Goal: Task Accomplishment & Management: Use online tool/utility

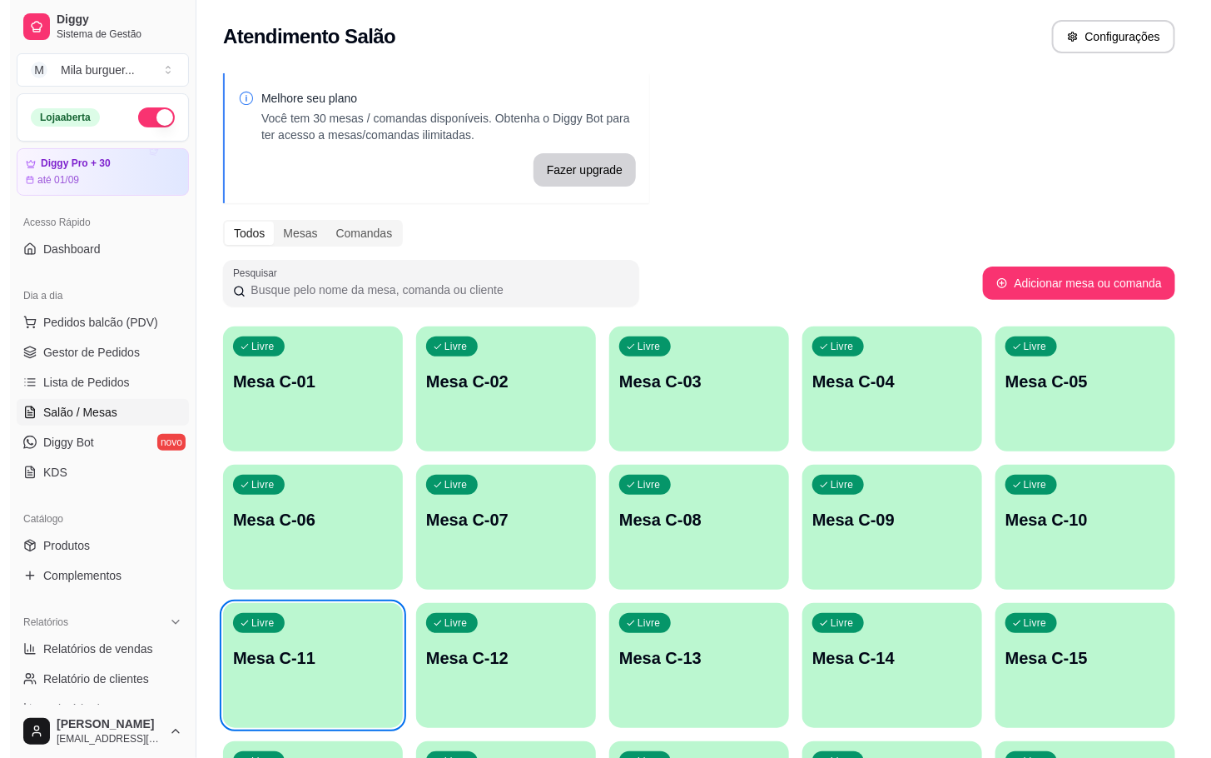
scroll to position [125, 0]
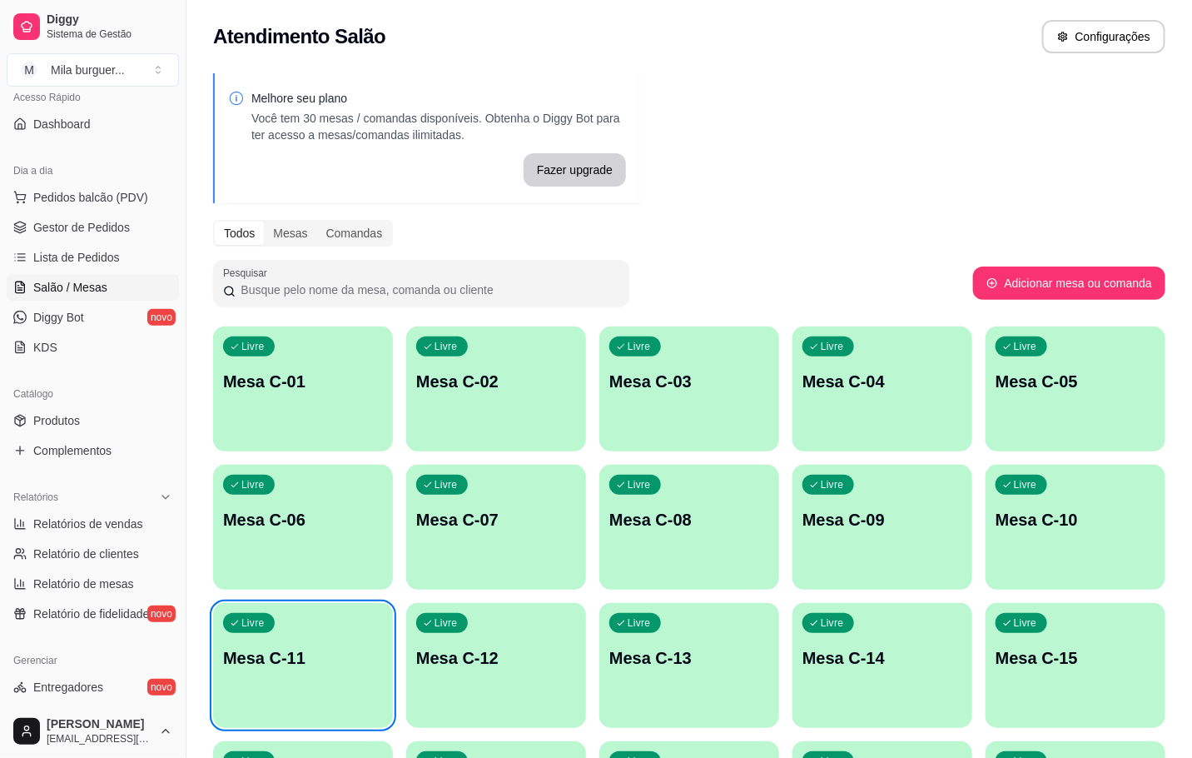
click at [308, 430] on button "Livre Mesa C-01" at bounding box center [303, 388] width 180 height 125
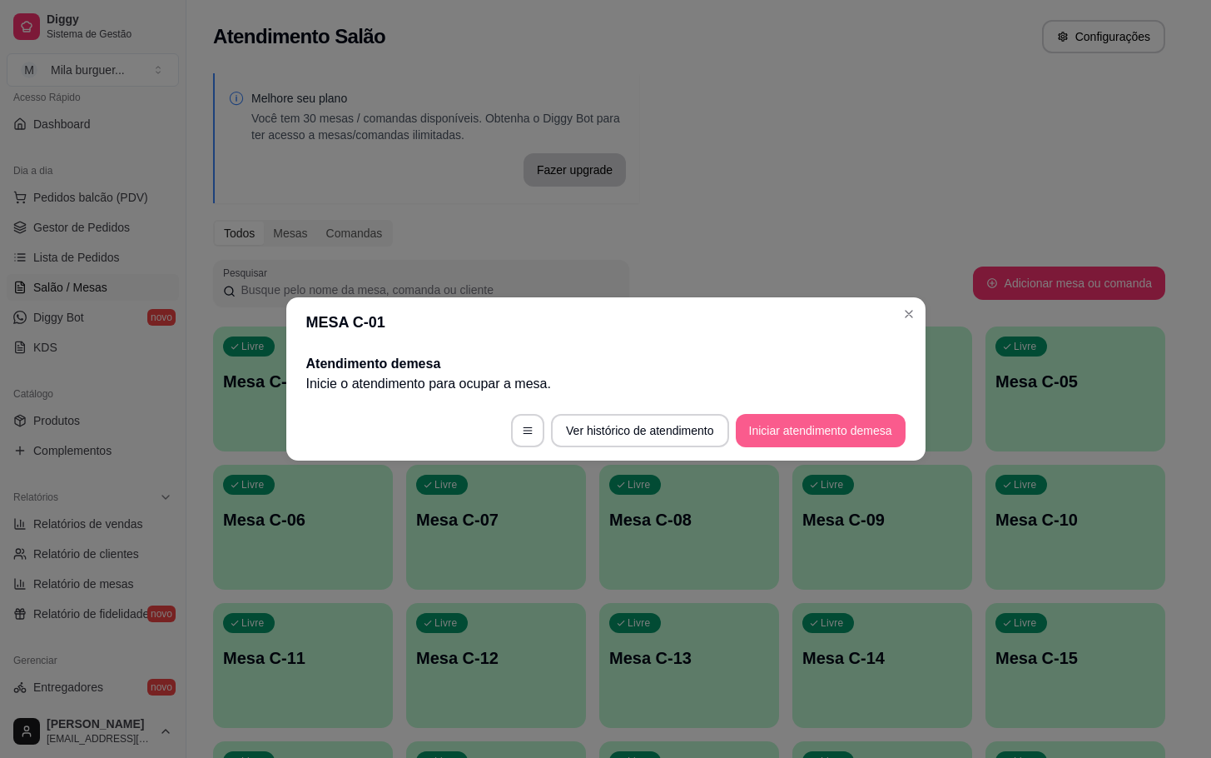
click at [805, 437] on button "Iniciar atendimento de mesa" at bounding box center [821, 430] width 170 height 33
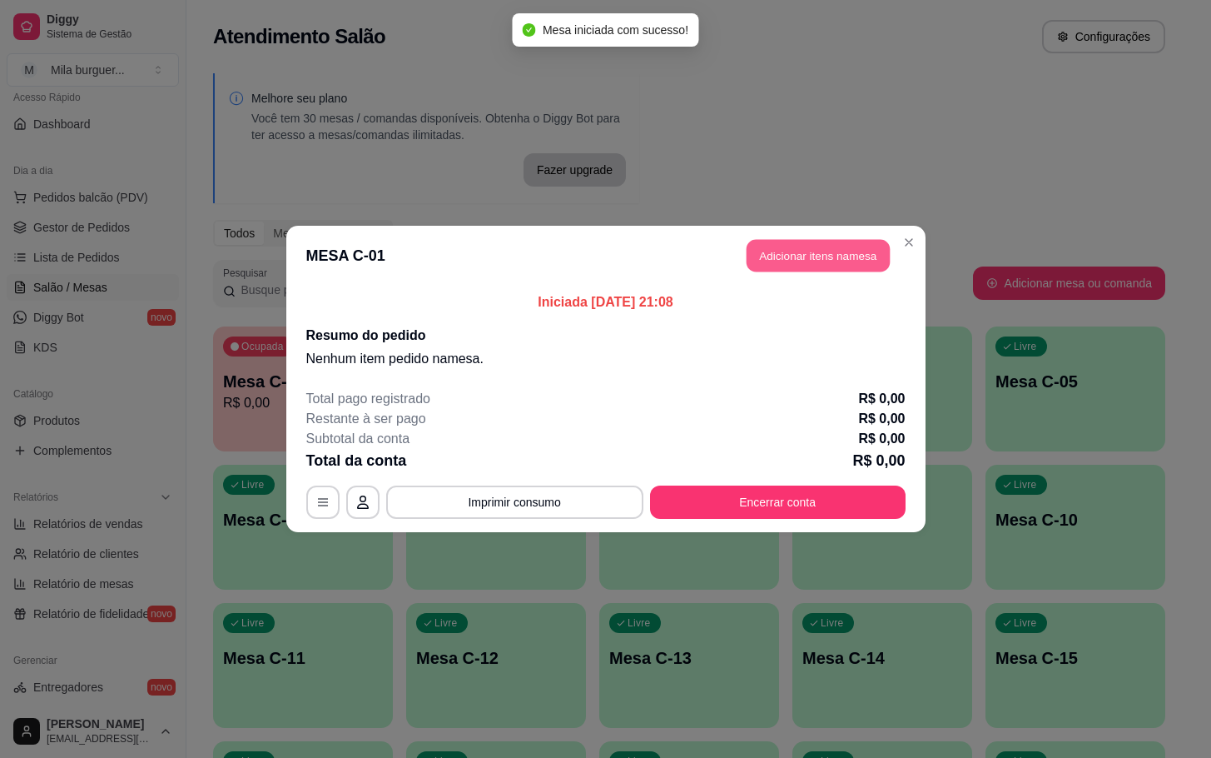
click at [838, 266] on button "Adicionar itens na mesa" at bounding box center [818, 256] width 143 height 32
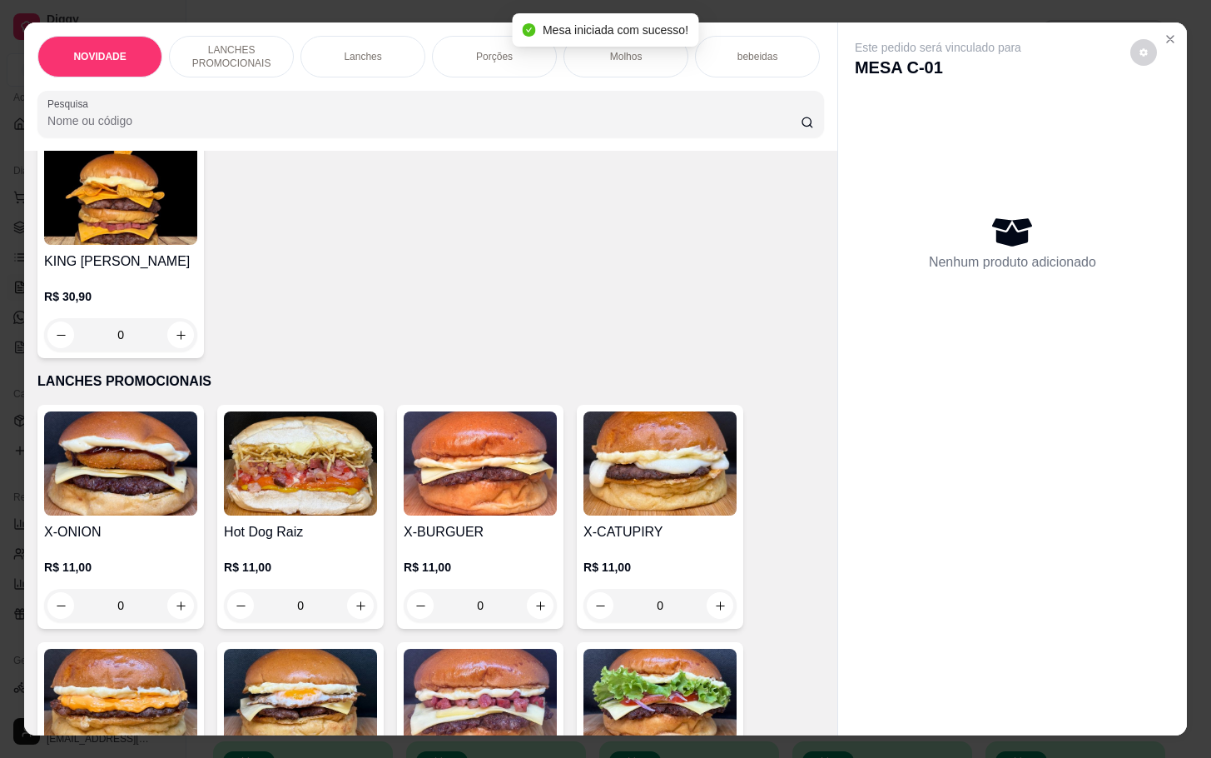
scroll to position [375, 0]
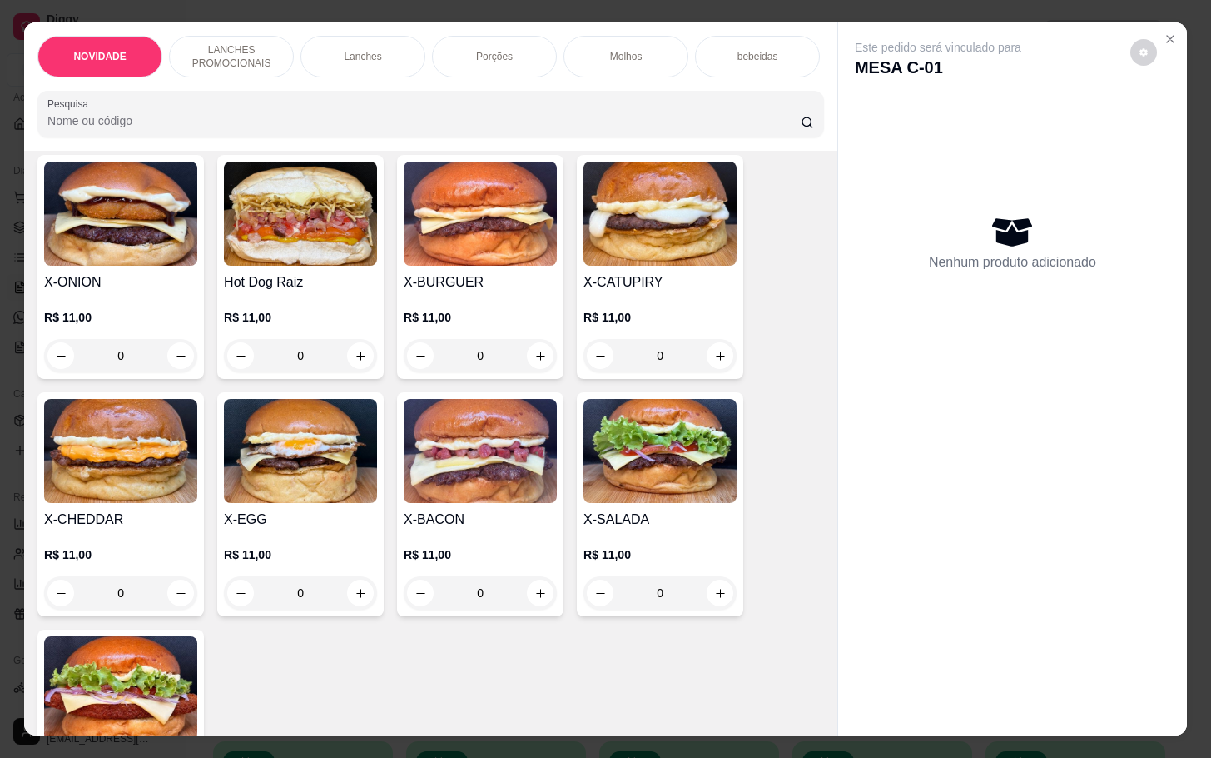
click at [714, 609] on div "0" at bounding box center [660, 592] width 153 height 33
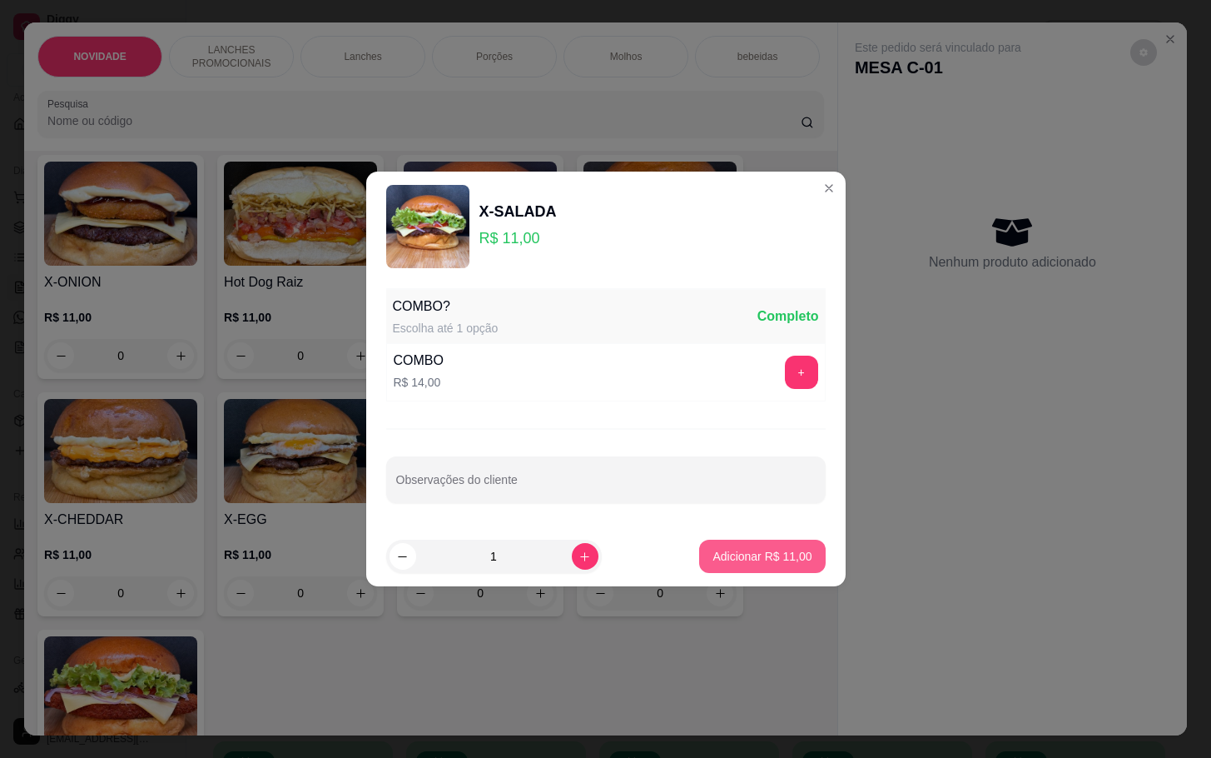
click at [735, 563] on p "Adicionar R$ 11,00" at bounding box center [762, 556] width 99 height 17
type input "1"
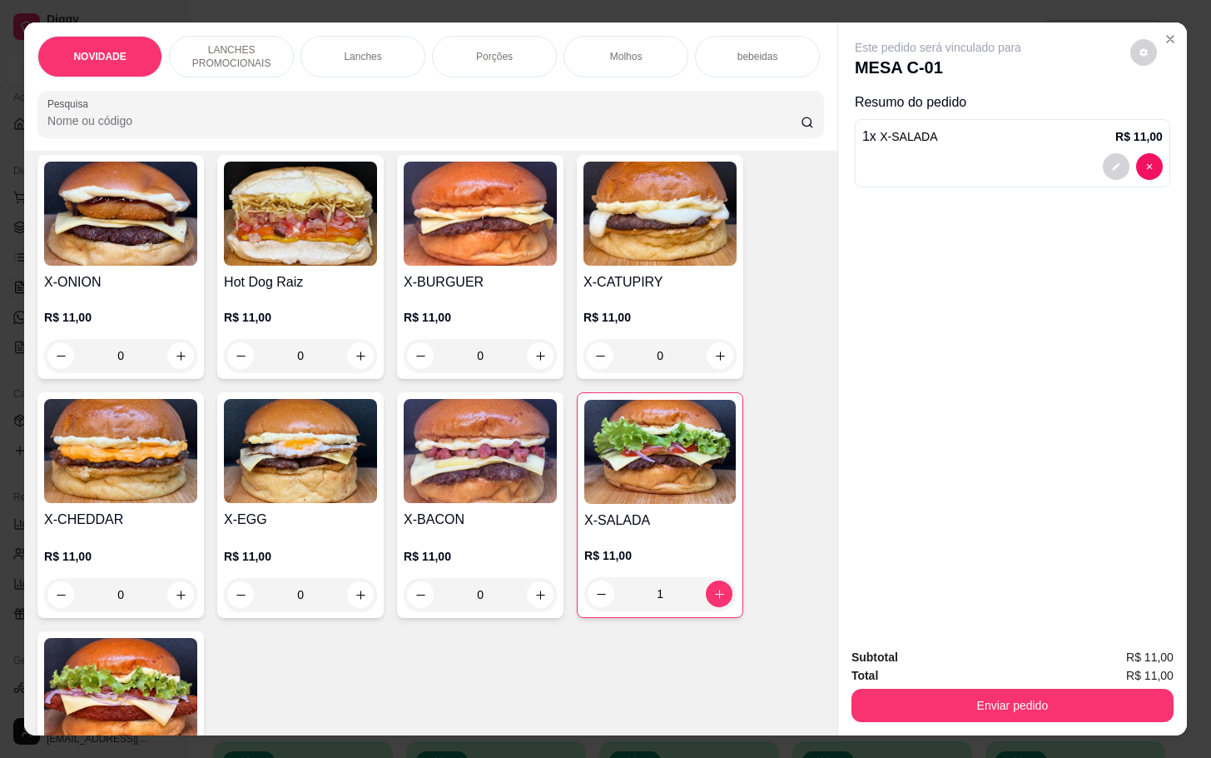
click at [171, 611] on div "0" at bounding box center [120, 594] width 153 height 33
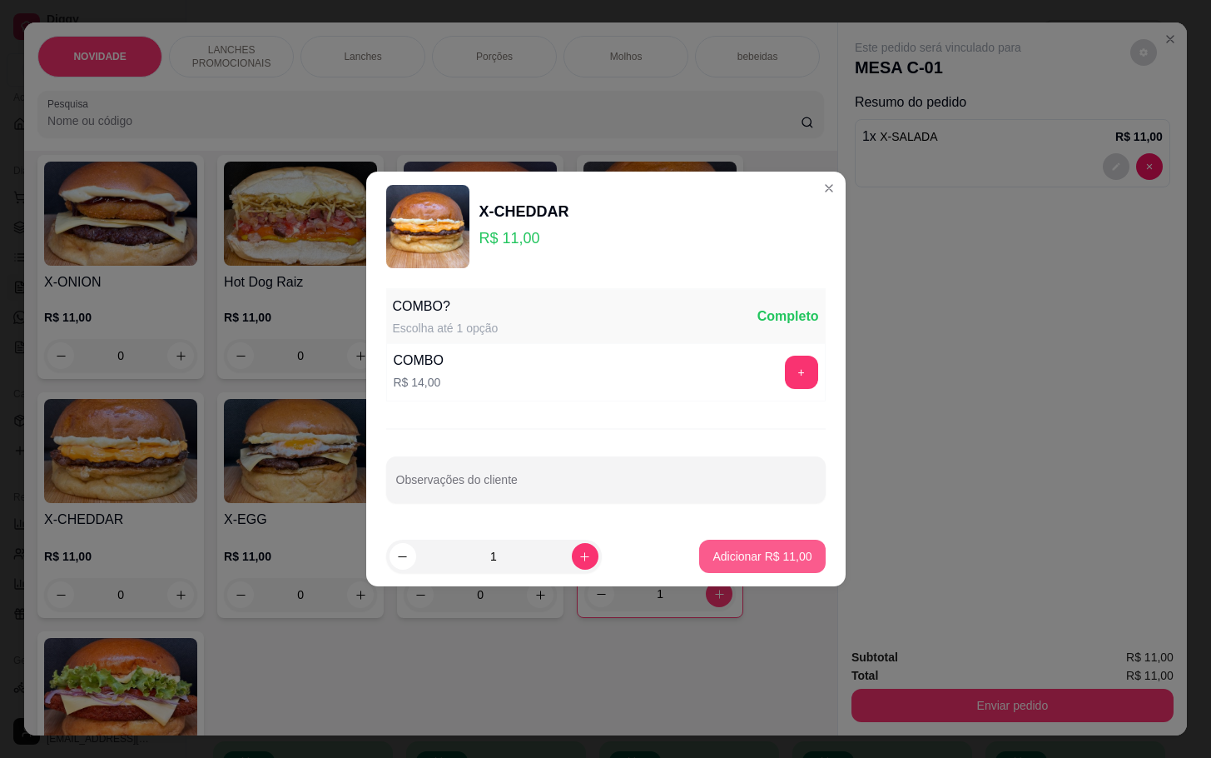
click at [804, 558] on button "Adicionar R$ 11,00" at bounding box center [762, 555] width 126 height 33
type input "1"
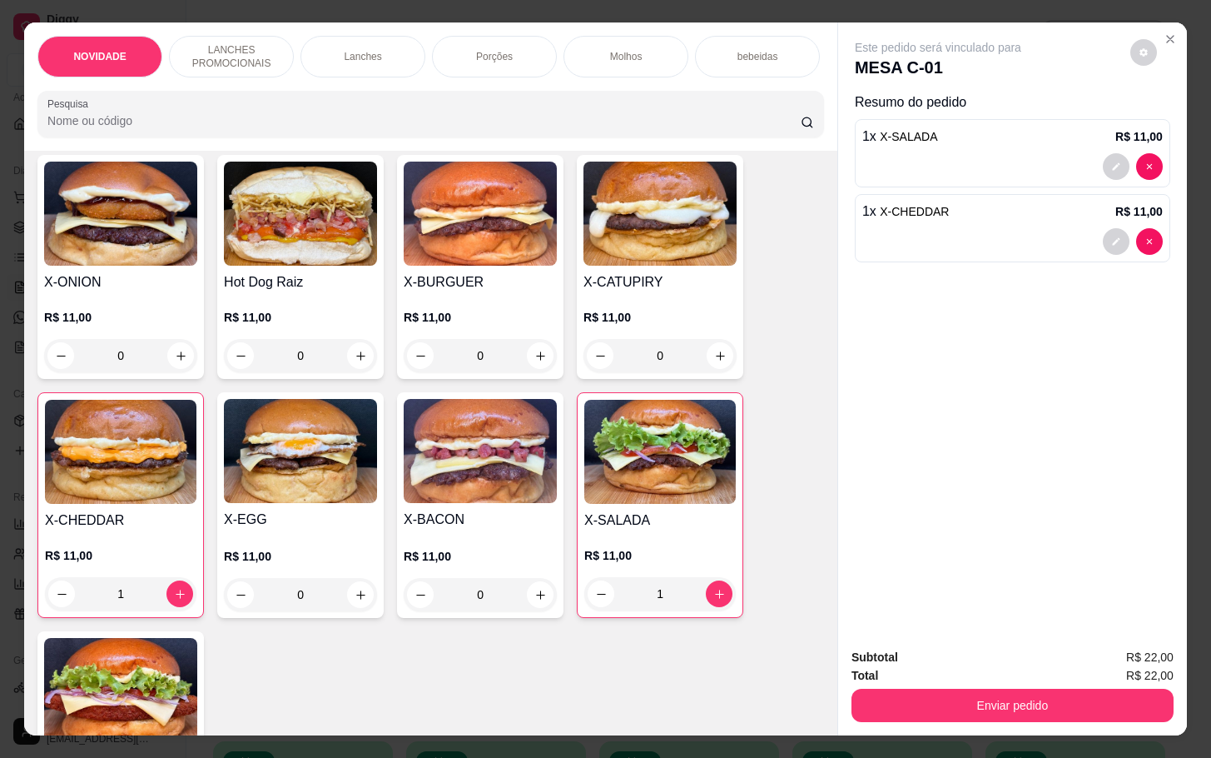
click at [538, 611] on div "0" at bounding box center [480, 594] width 153 height 33
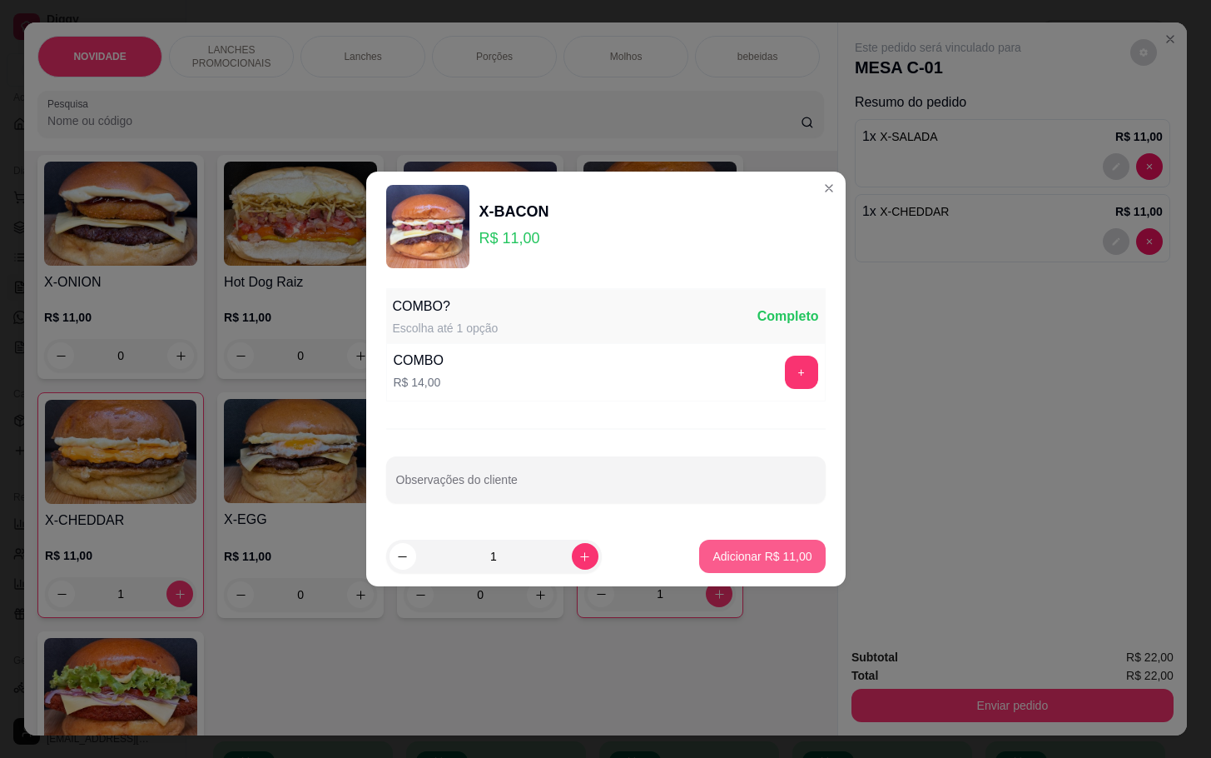
click at [739, 563] on p "Adicionar R$ 11,00" at bounding box center [762, 556] width 99 height 17
type input "1"
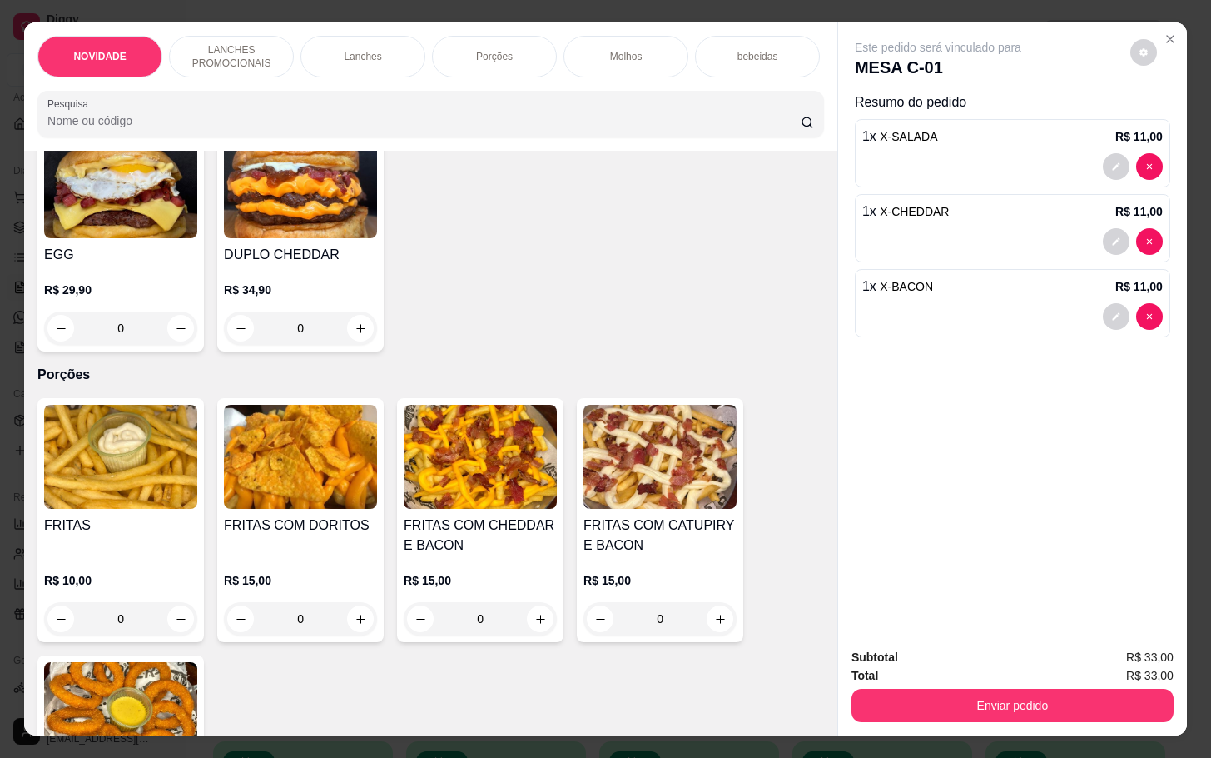
scroll to position [1873, 0]
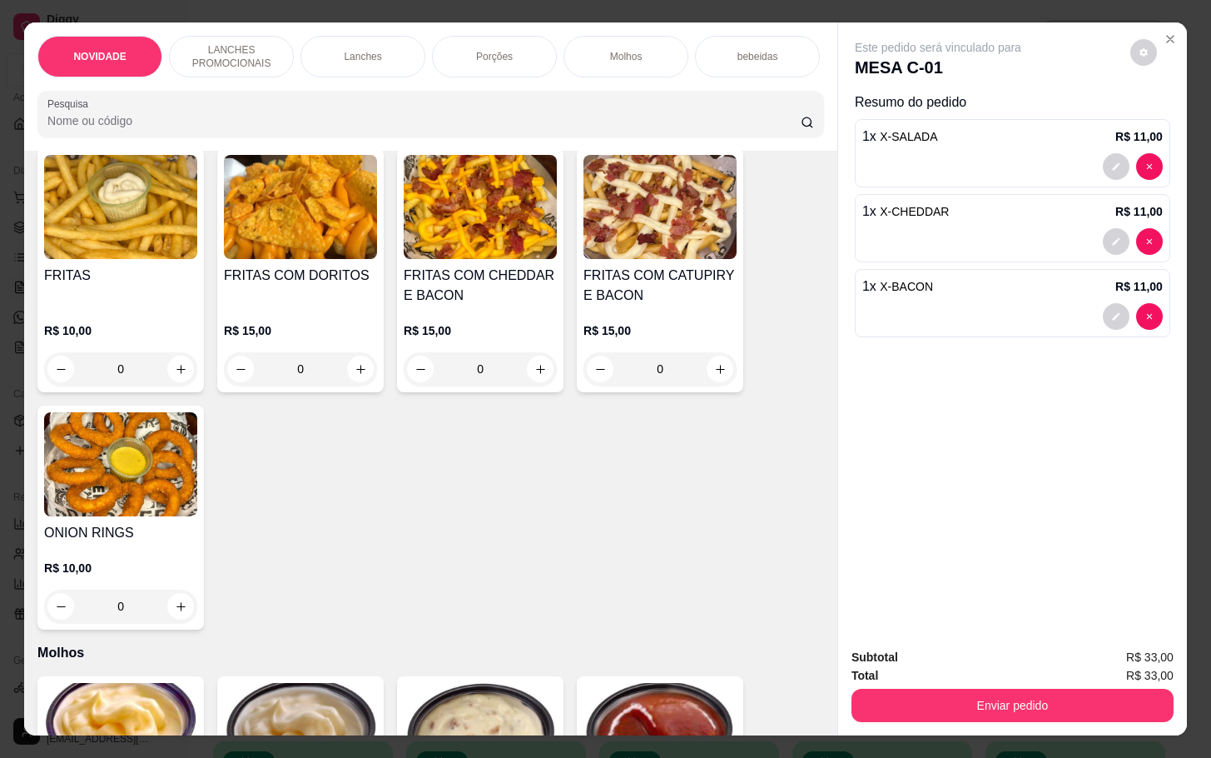
click at [542, 378] on div "0" at bounding box center [480, 368] width 153 height 33
click at [360, 375] on div "0" at bounding box center [300, 368] width 153 height 33
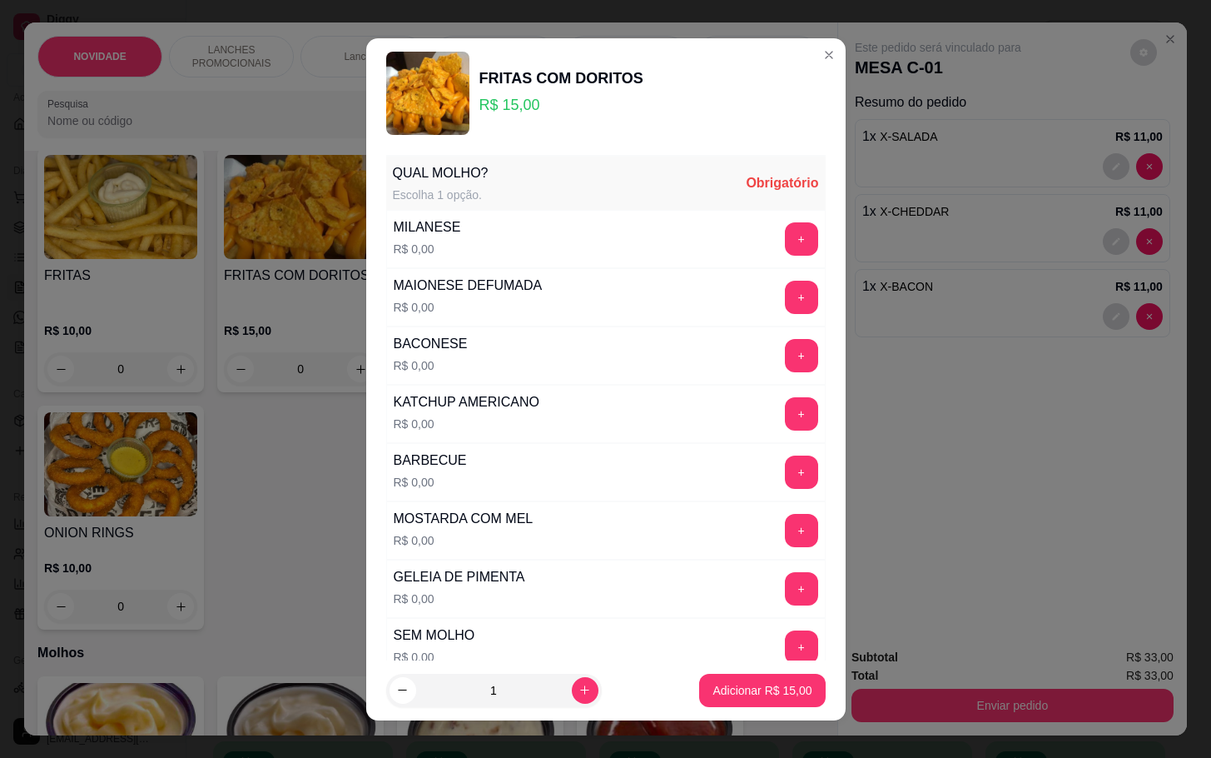
click at [778, 308] on div "+" at bounding box center [801, 297] width 47 height 33
click at [785, 286] on button "+" at bounding box center [801, 297] width 32 height 32
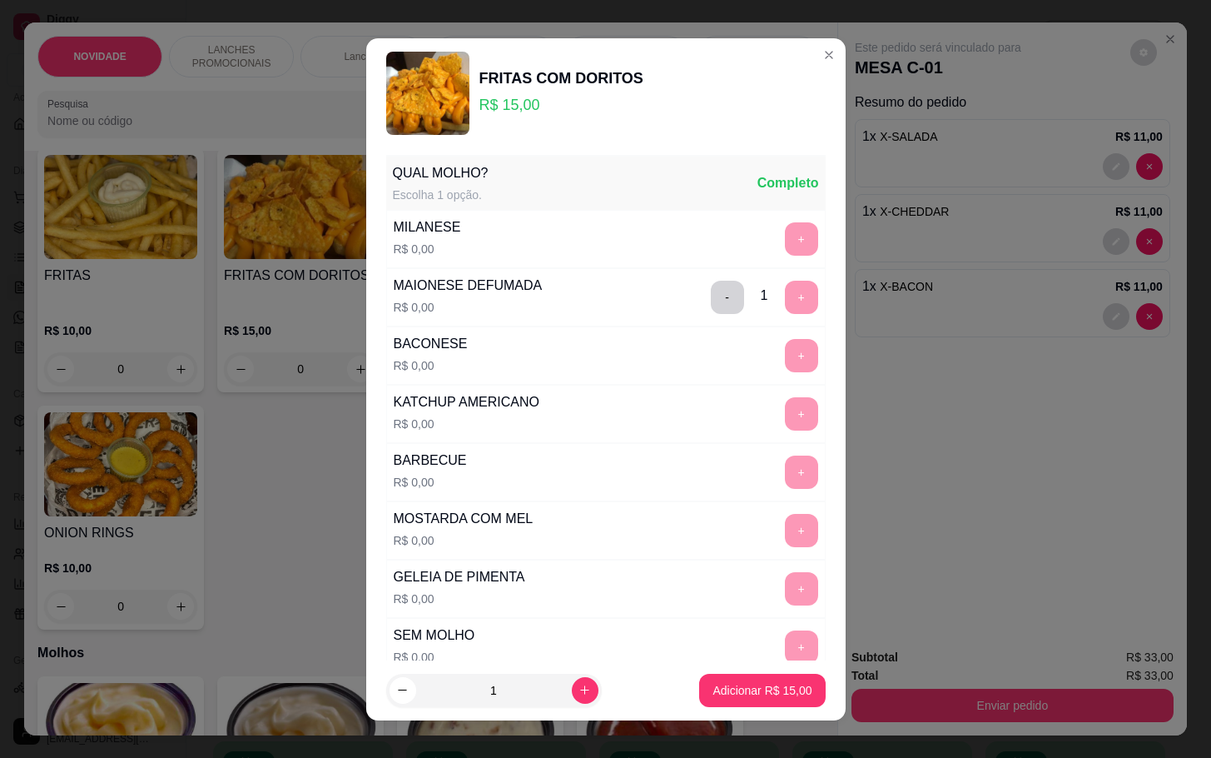
scroll to position [147, 0]
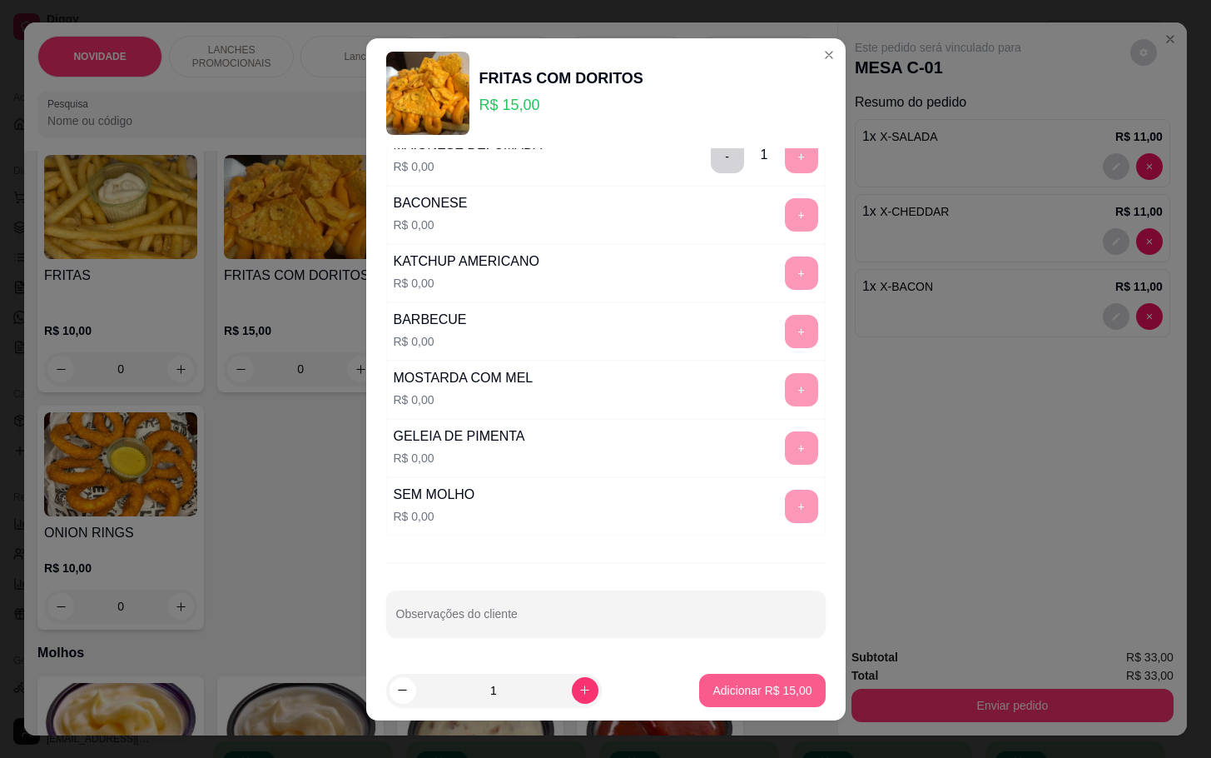
click at [705, 703] on button "Adicionar R$ 15,00" at bounding box center [762, 690] width 126 height 33
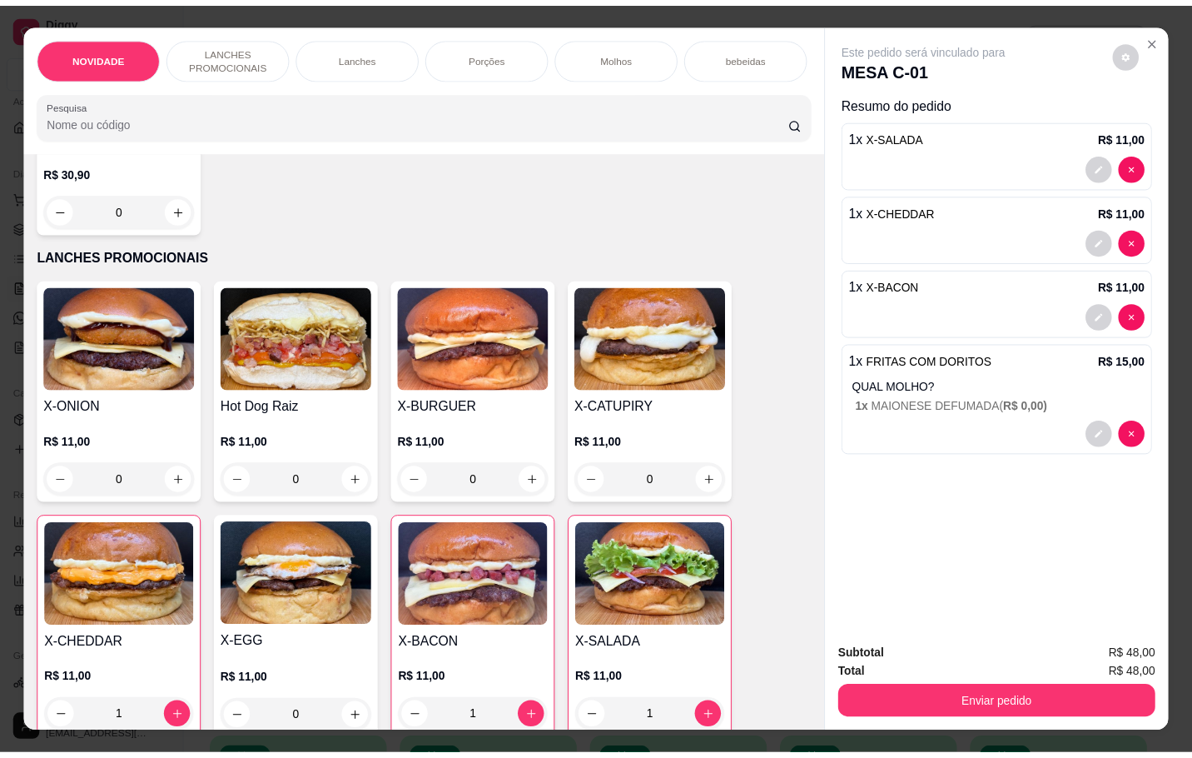
scroll to position [0, 0]
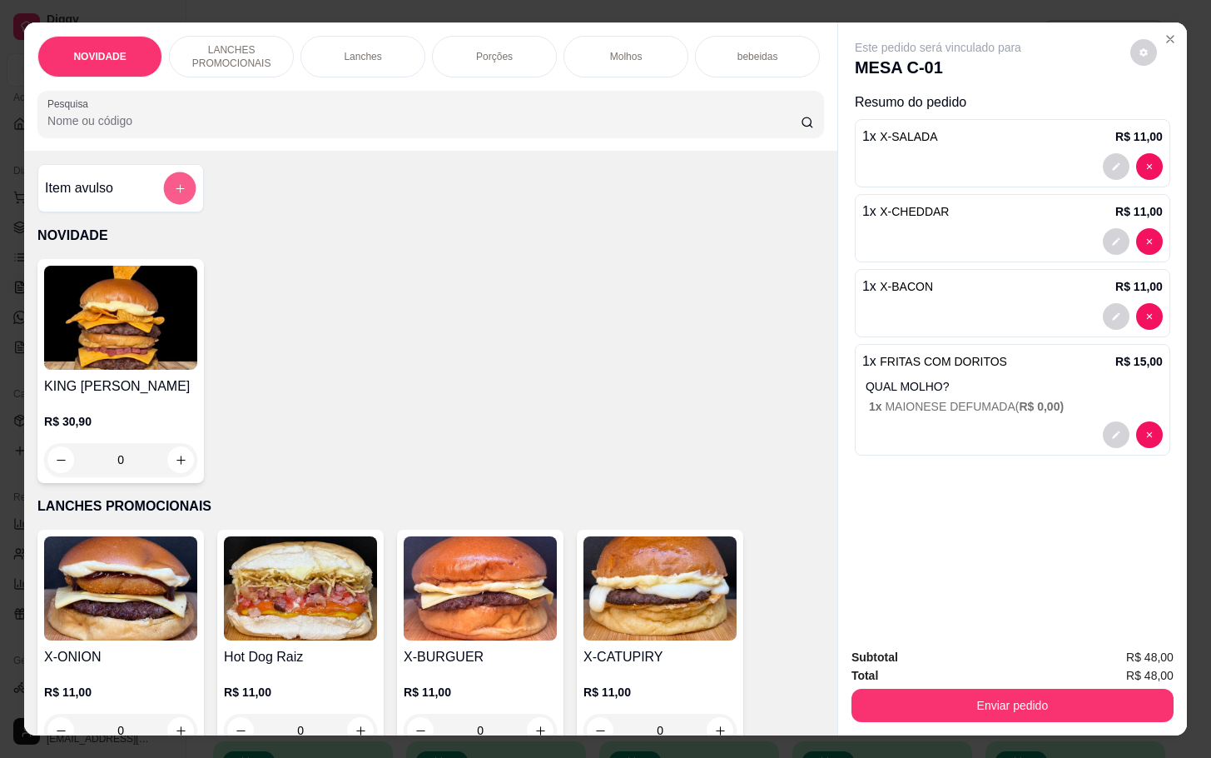
click at [174, 193] on icon "add-separate-item" at bounding box center [180, 188] width 12 height 12
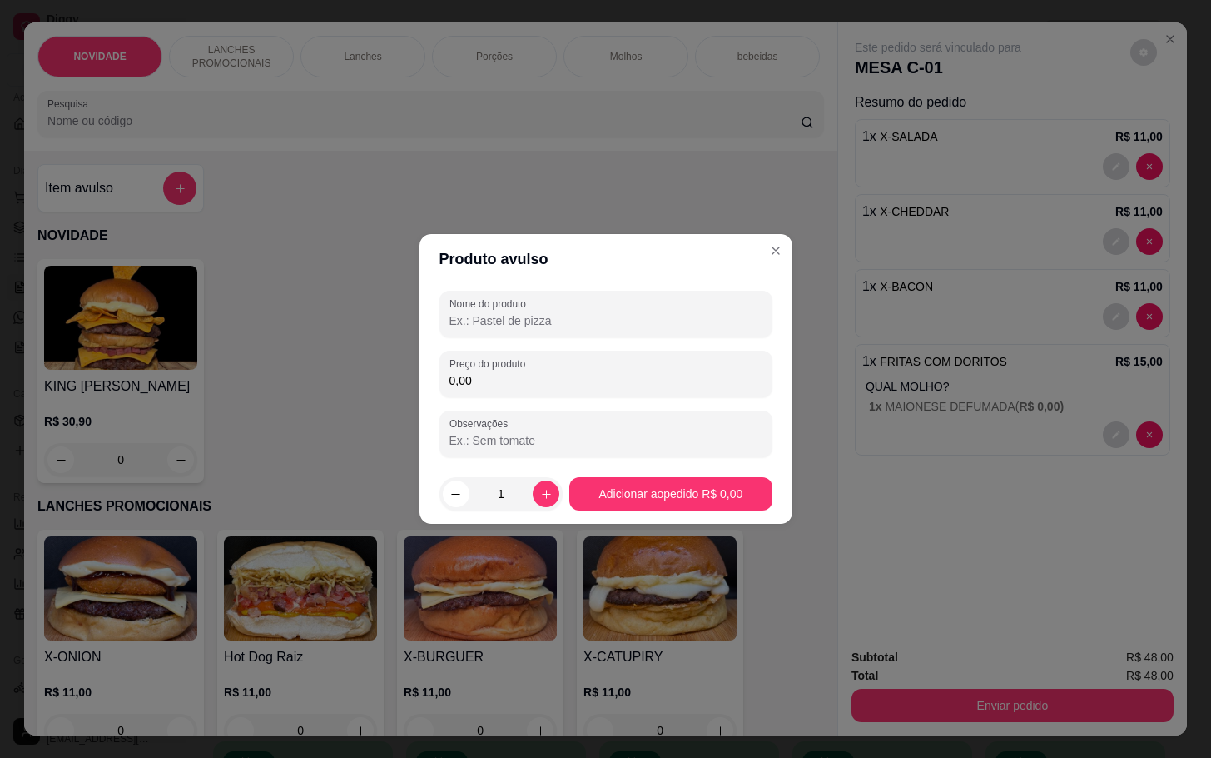
click at [540, 318] on input "Nome do produto" at bounding box center [606, 320] width 313 height 17
type input "LS"
click at [515, 375] on input "0,00" at bounding box center [606, 380] width 313 height 17
type input "8,00"
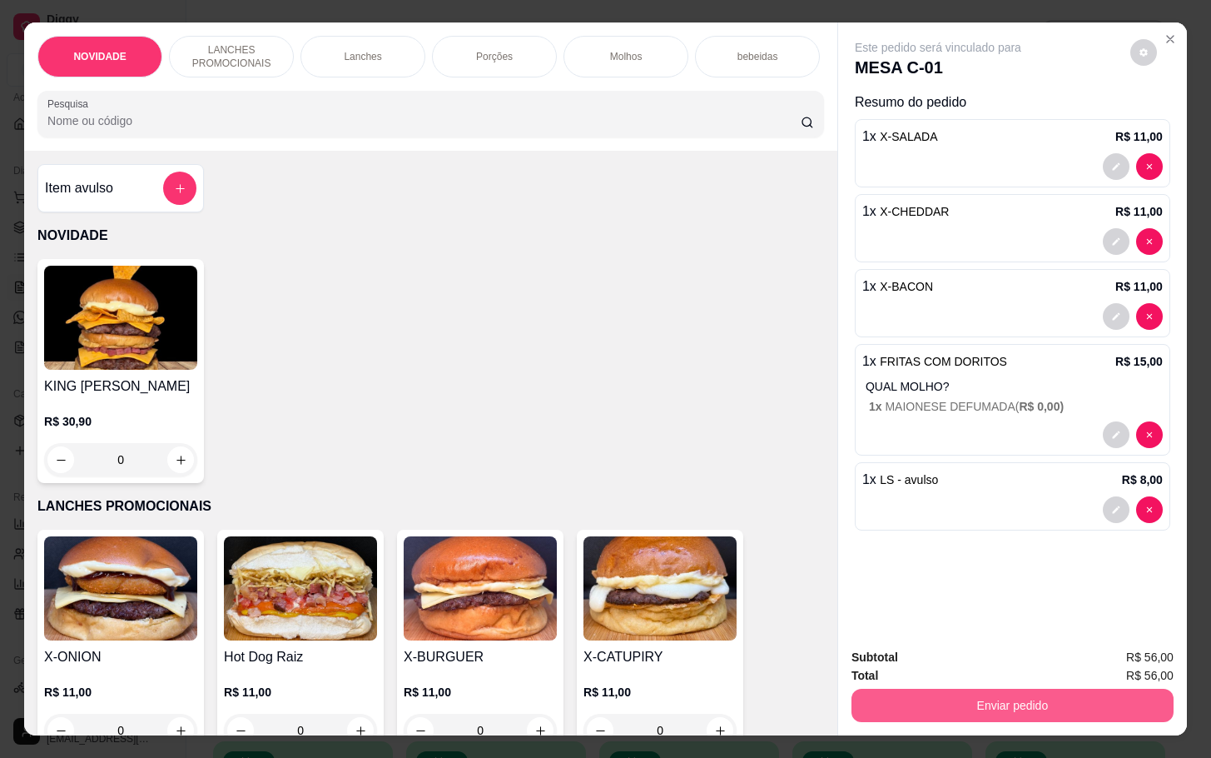
click at [969, 689] on button "Enviar pedido" at bounding box center [1013, 705] width 322 height 33
click at [937, 658] on button "Não registrar e enviar pedido" at bounding box center [955, 654] width 168 height 31
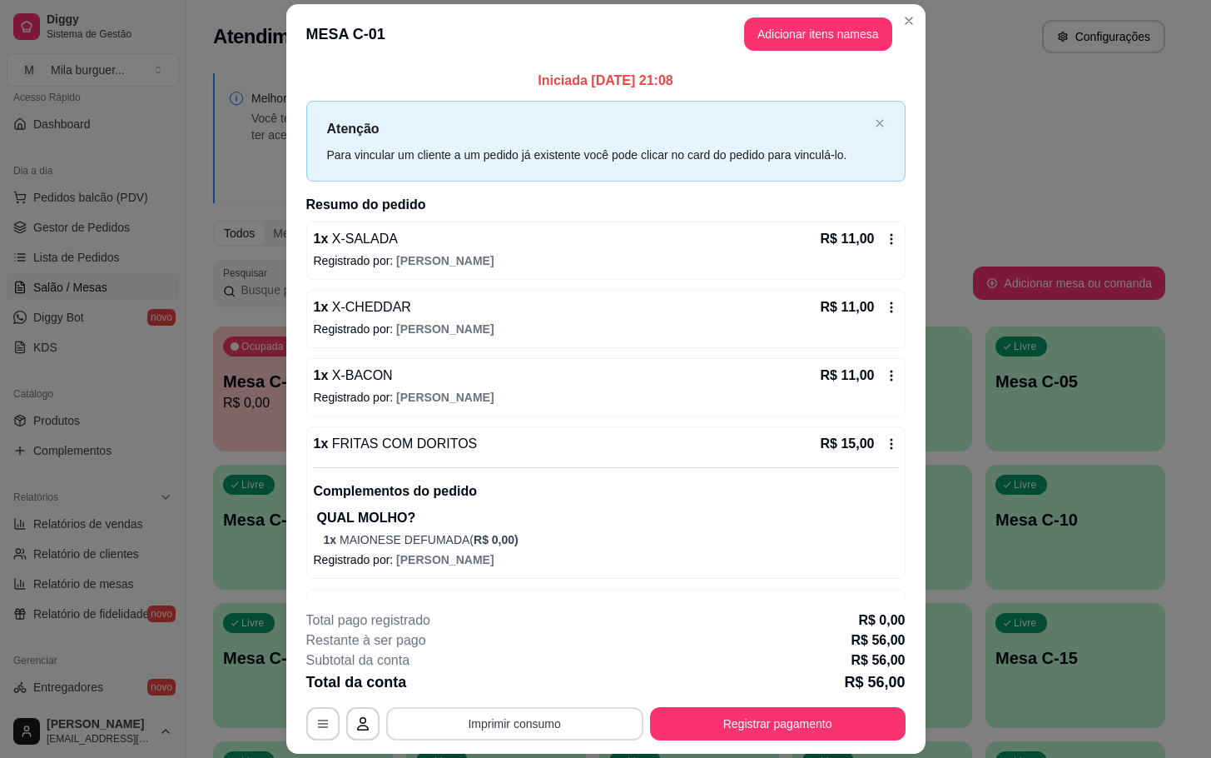
click at [490, 714] on button "Imprimir consumo" at bounding box center [514, 723] width 257 height 33
click at [483, 678] on button "IMPRESSORA" at bounding box center [510, 686] width 117 height 26
click at [495, 732] on button "Imprimir consumo" at bounding box center [514, 723] width 257 height 33
click at [490, 674] on button "IMPRESSORA" at bounding box center [510, 686] width 117 height 26
